Goal: Information Seeking & Learning: Find specific fact

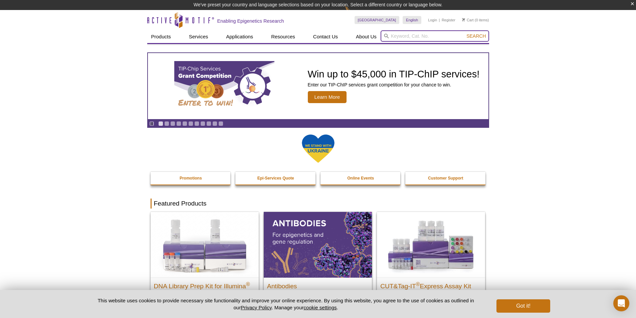
click at [400, 35] on input "search" at bounding box center [435, 35] width 109 height 11
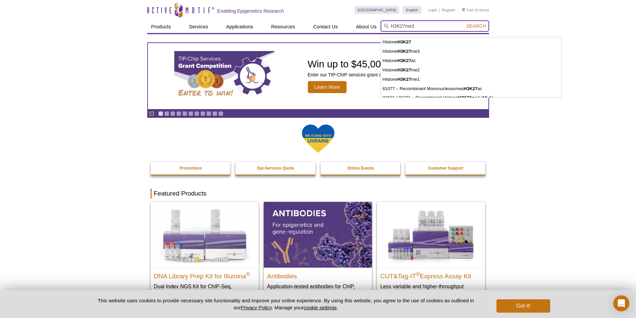
type input "H3K27me3"
click at [465, 23] on button "Search" at bounding box center [476, 26] width 23 height 6
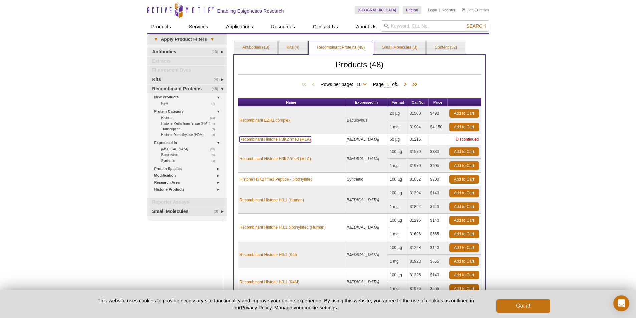
click at [267, 140] on link "Recombinant Histone H3K27me3 (MLA)" at bounding box center [275, 140] width 71 height 6
click at [276, 160] on link "Recombinant Histone H3K27me3 (MLA)" at bounding box center [275, 159] width 71 height 6
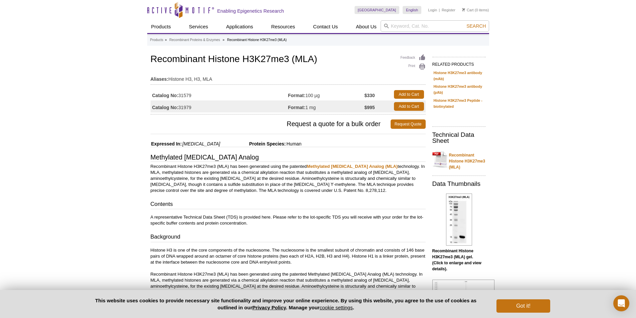
click at [257, 98] on td "Catalog No: 31579" at bounding box center [220, 95] width 138 height 12
drag, startPoint x: 149, startPoint y: 166, endPoint x: 284, endPoint y: 168, distance: 135.3
click at [284, 168] on div "Feedback Print Recombinant Histone H3K27me3 (MLA) Aliases: Histone H3, H3, MLA …" at bounding box center [286, 311] width 279 height 517
click at [291, 168] on p "Recombinant Histone H3K27me3 (MLA) has been generated using the patented Methyl…" at bounding box center [288, 179] width 275 height 30
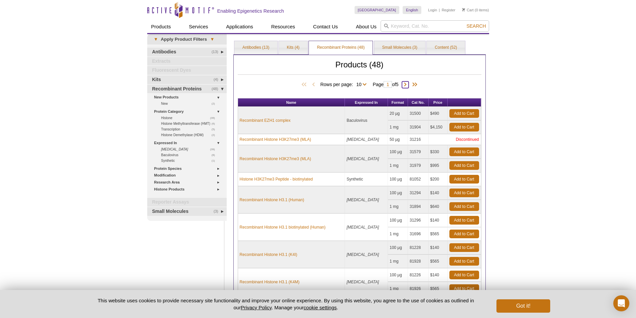
click at [408, 85] on span at bounding box center [405, 85] width 7 height 7
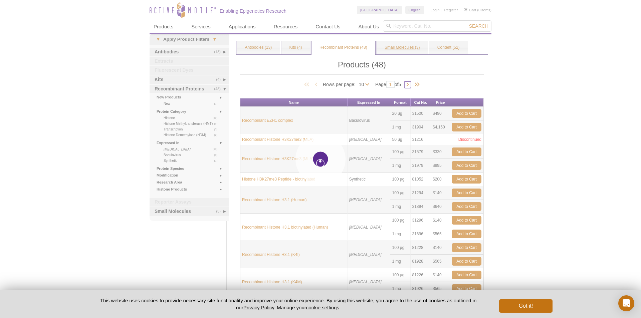
type input "2"
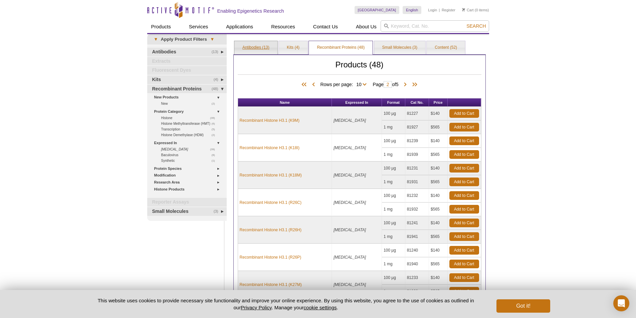
click at [246, 46] on link "Antibodies (13)" at bounding box center [255, 47] width 43 height 13
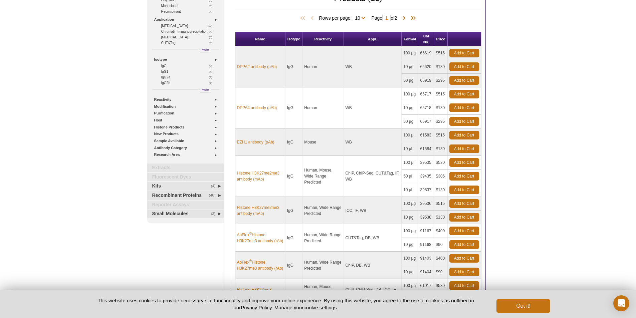
scroll to position [67, 0]
click at [256, 173] on link "Histone H3K27me2me3 antibody (mAb)" at bounding box center [260, 176] width 46 height 12
